Goal: Task Accomplishment & Management: Manage account settings

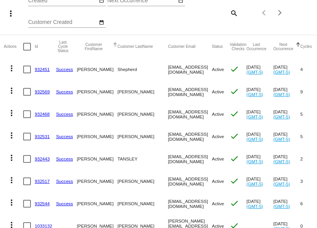
scroll to position [62, 0]
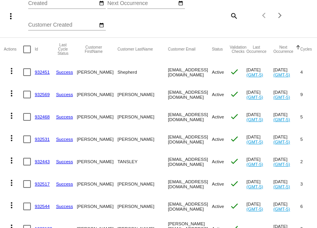
click at [229, 22] on mat-icon "search" at bounding box center [233, 16] width 9 height 12
paste input "[EMAIL_ADDRESS][DOMAIN_NAME]"
type input "[EMAIL_ADDRESS][DOMAIN_NAME]"
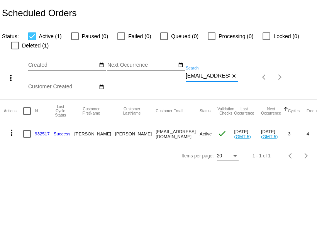
scroll to position [0, 0]
click at [44, 136] on link "932517" at bounding box center [42, 133] width 15 height 5
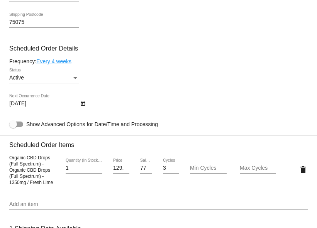
scroll to position [422, 0]
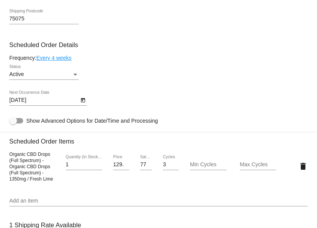
click at [83, 105] on icon "Open calendar" at bounding box center [82, 100] width 5 height 9
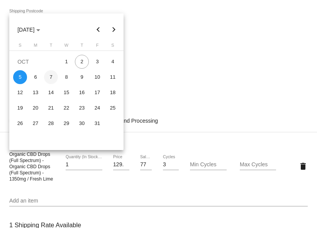
click at [50, 78] on div "7" at bounding box center [51, 77] width 14 height 14
type input "10/7/2025"
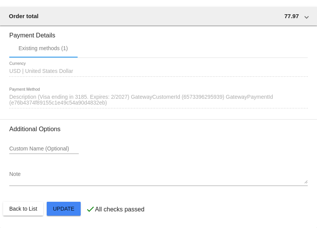
scroll to position [796, 0]
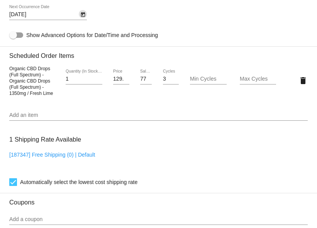
scroll to position [503, 0]
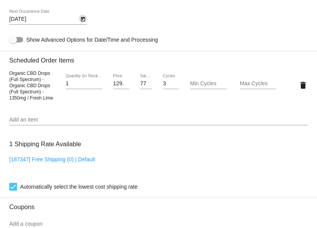
click at [20, 42] on div at bounding box center [16, 39] width 14 height 5
click at [13, 43] on input "Show Advanced Options for Date/Time and Processing" at bounding box center [13, 42] width 0 height 0
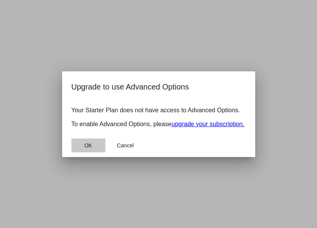
click at [88, 149] on span "OK" at bounding box center [88, 145] width 8 height 6
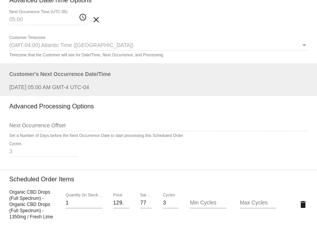
scroll to position [561, 0]
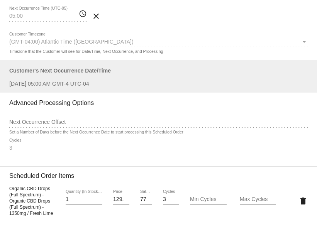
checkbox input "false"
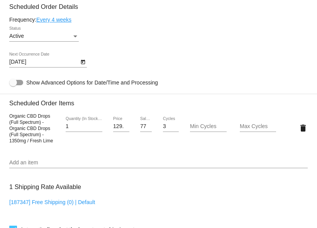
scroll to position [454, 0]
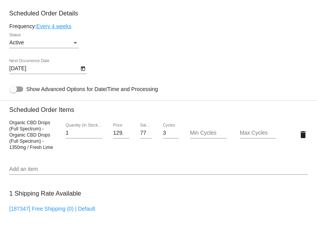
click at [53, 29] on link "Every 4 weeks" at bounding box center [53, 26] width 35 height 6
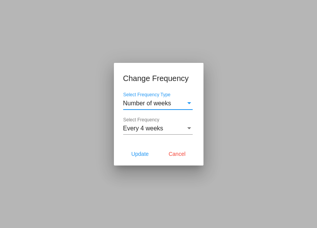
click at [189, 102] on div "Select Frequency Type" at bounding box center [189, 103] width 4 height 2
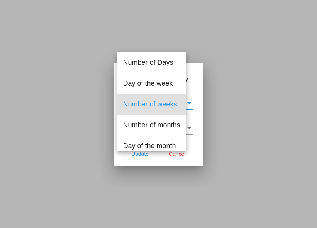
scroll to position [3, 0]
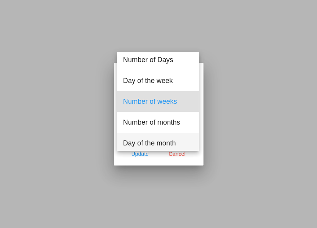
click at [174, 146] on span "Day of the month" at bounding box center [157, 143] width 69 height 21
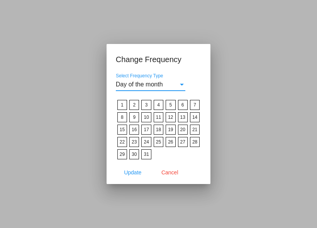
click at [194, 107] on label "7" at bounding box center [195, 105] width 10 height 10
click at [0, 0] on input "7" at bounding box center [0, 0] width 0 height 0
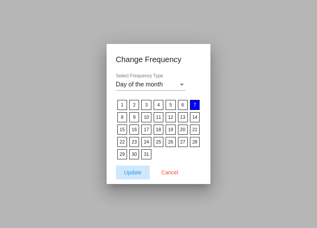
click at [134, 172] on span "Update" at bounding box center [132, 172] width 17 height 6
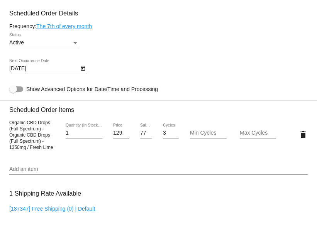
type input "11/7/2025"
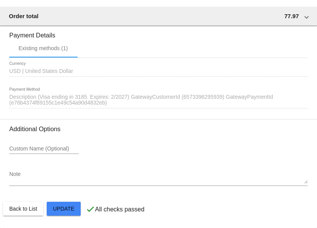
scroll to position [796, 0]
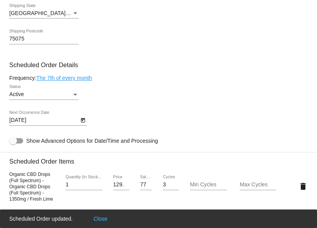
scroll to position [342, 0]
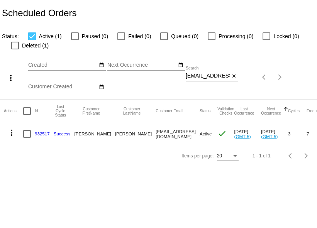
click at [39, 136] on link "932517" at bounding box center [42, 133] width 15 height 5
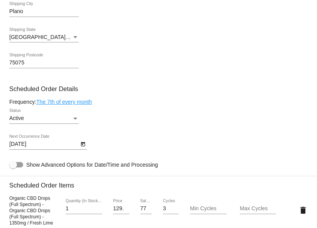
scroll to position [425, 0]
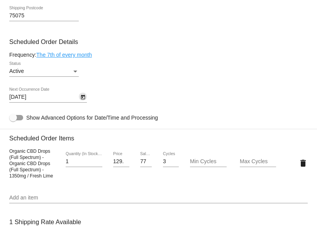
click at [84, 102] on icon "Open calendar" at bounding box center [82, 97] width 5 height 9
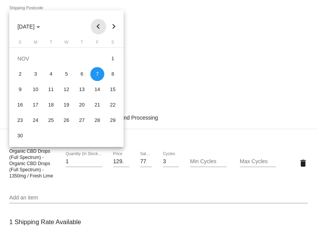
click at [97, 25] on button "Previous month" at bounding box center [98, 26] width 15 height 15
click at [51, 75] on div "7" at bounding box center [51, 74] width 14 height 14
type input "10/7/2025"
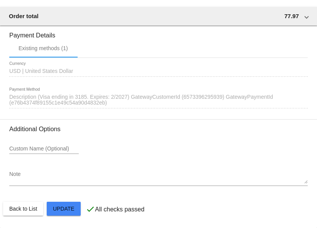
scroll to position [796, 0]
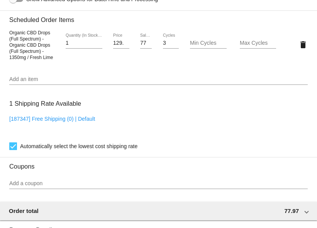
scroll to position [495, 0]
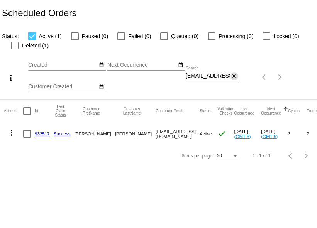
click at [231, 79] on mat-icon "close" at bounding box center [233, 76] width 5 height 6
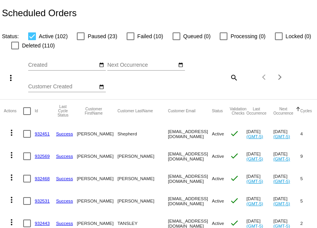
click at [43, 136] on link "932451" at bounding box center [42, 133] width 15 height 5
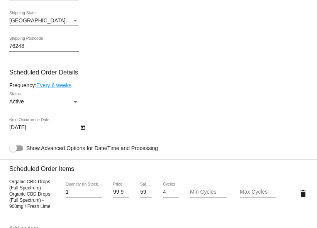
scroll to position [401, 0]
